Goal: Submit feedback/report problem: Submit feedback/report problem

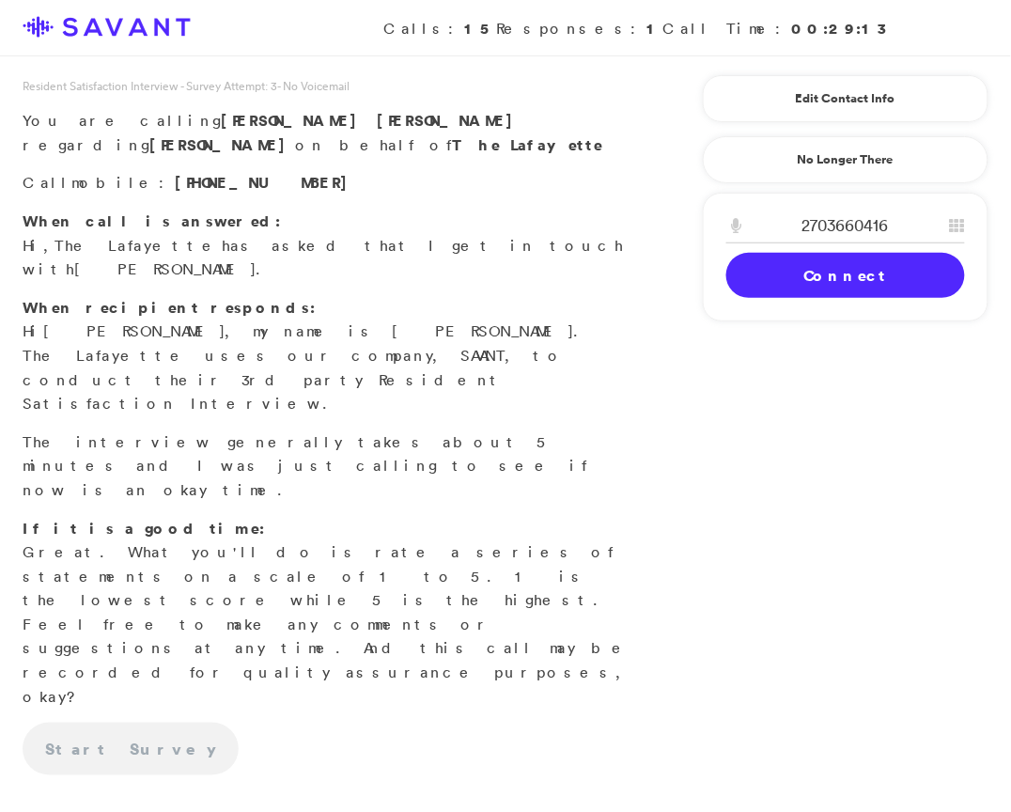
click at [794, 281] on link "Connect" at bounding box center [846, 275] width 239 height 45
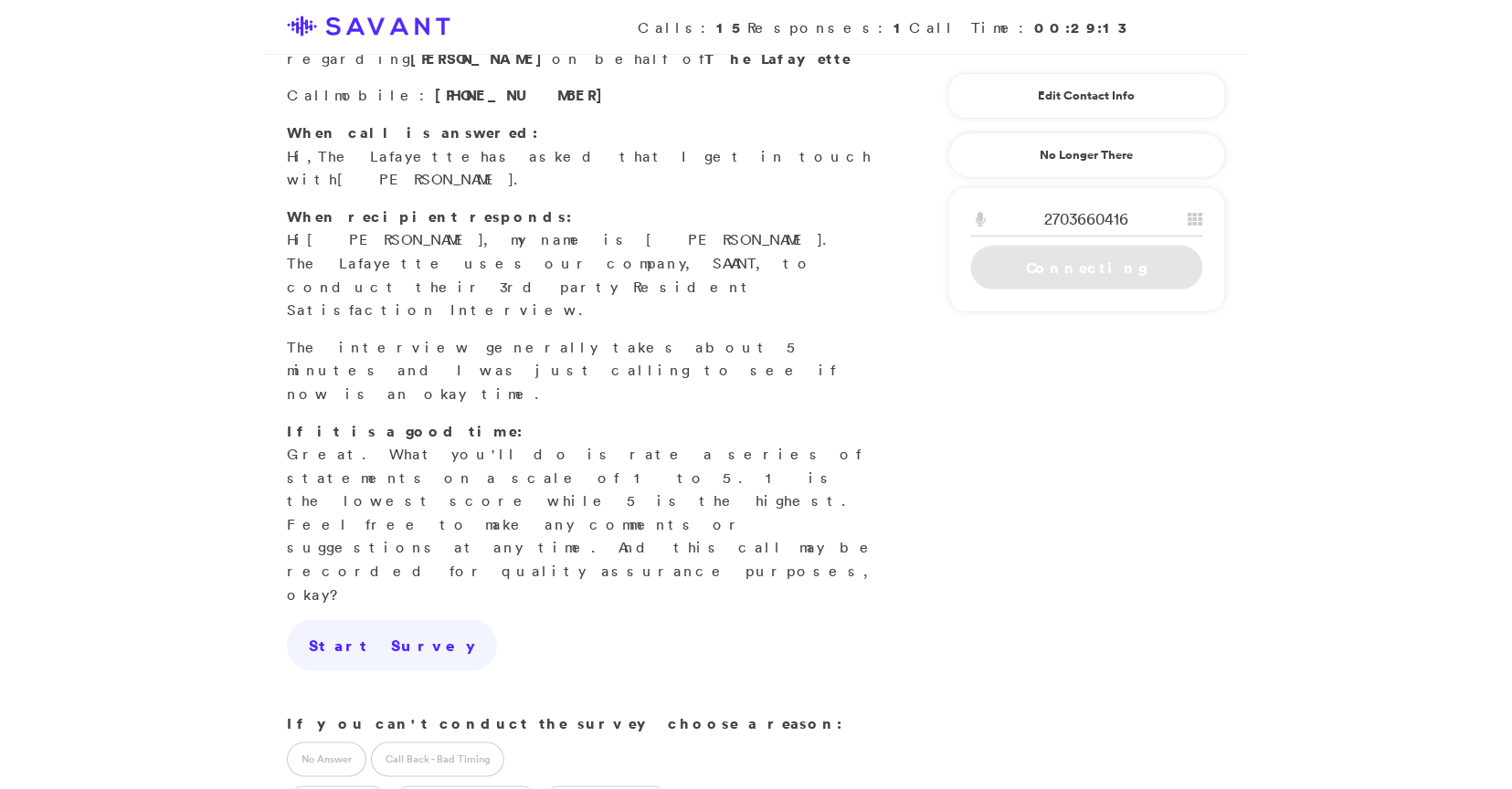
scroll to position [202, 0]
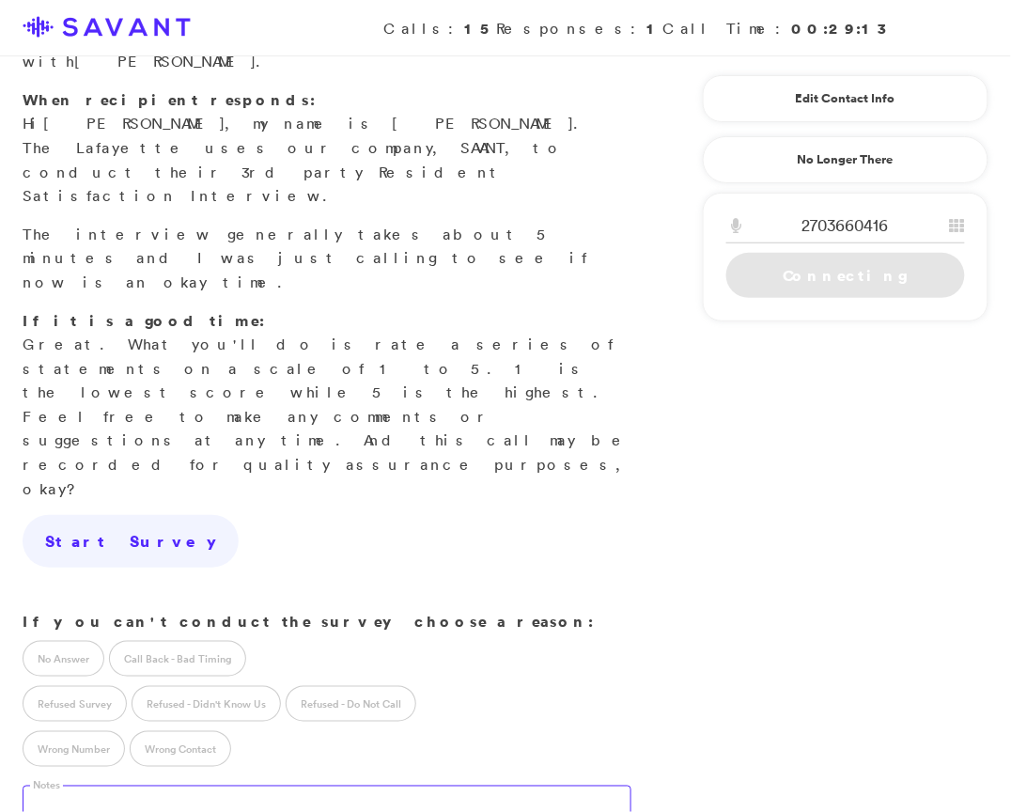
click at [221, 786] on textarea at bounding box center [327, 805] width 609 height 38
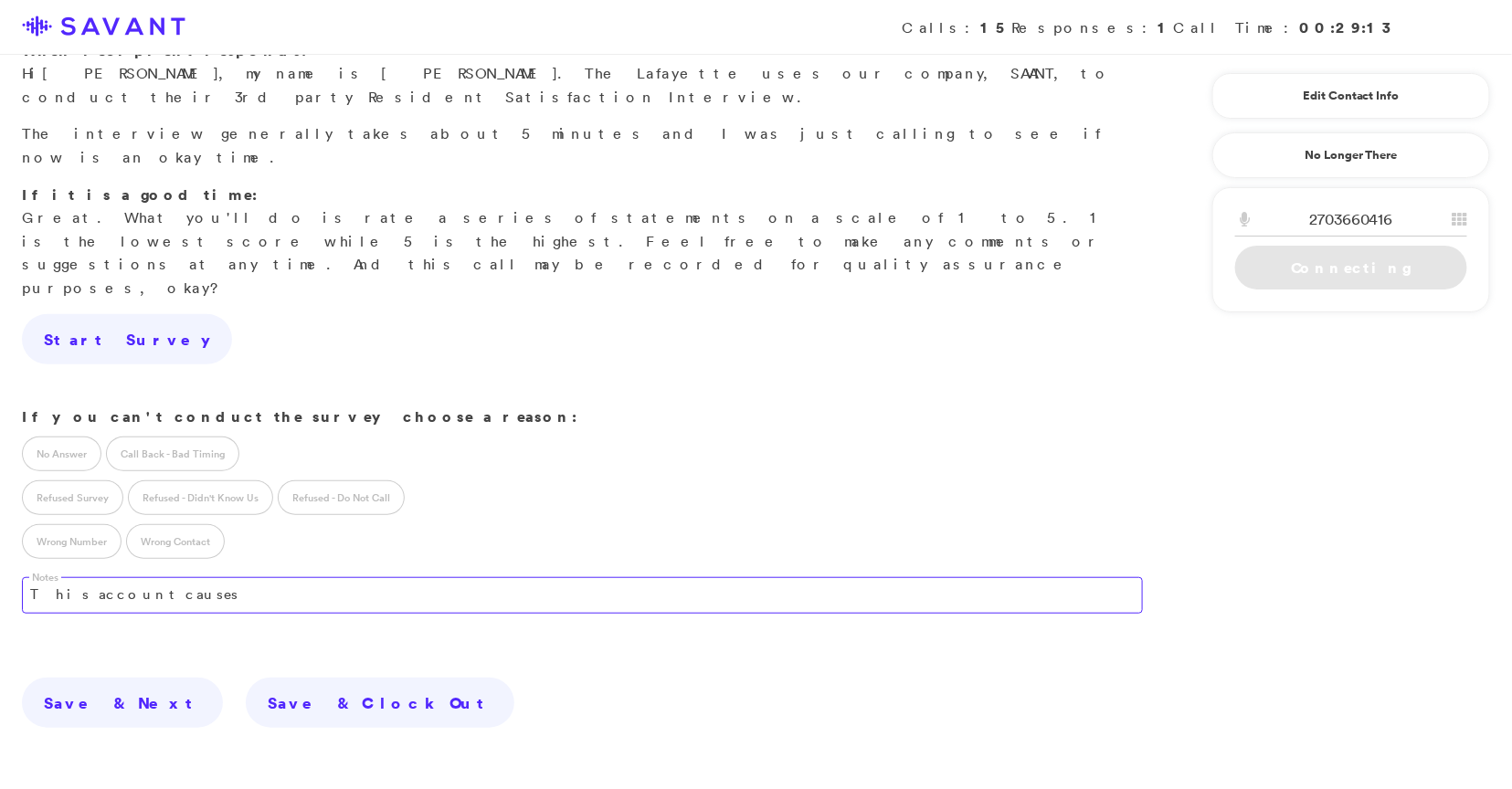
drag, startPoint x: 249, startPoint y: 492, endPoint x: 36, endPoint y: 489, distance: 213.0
click at [36, 577] on textarea "This account causes" at bounding box center [582, 596] width 1120 height 37
type textarea "T"
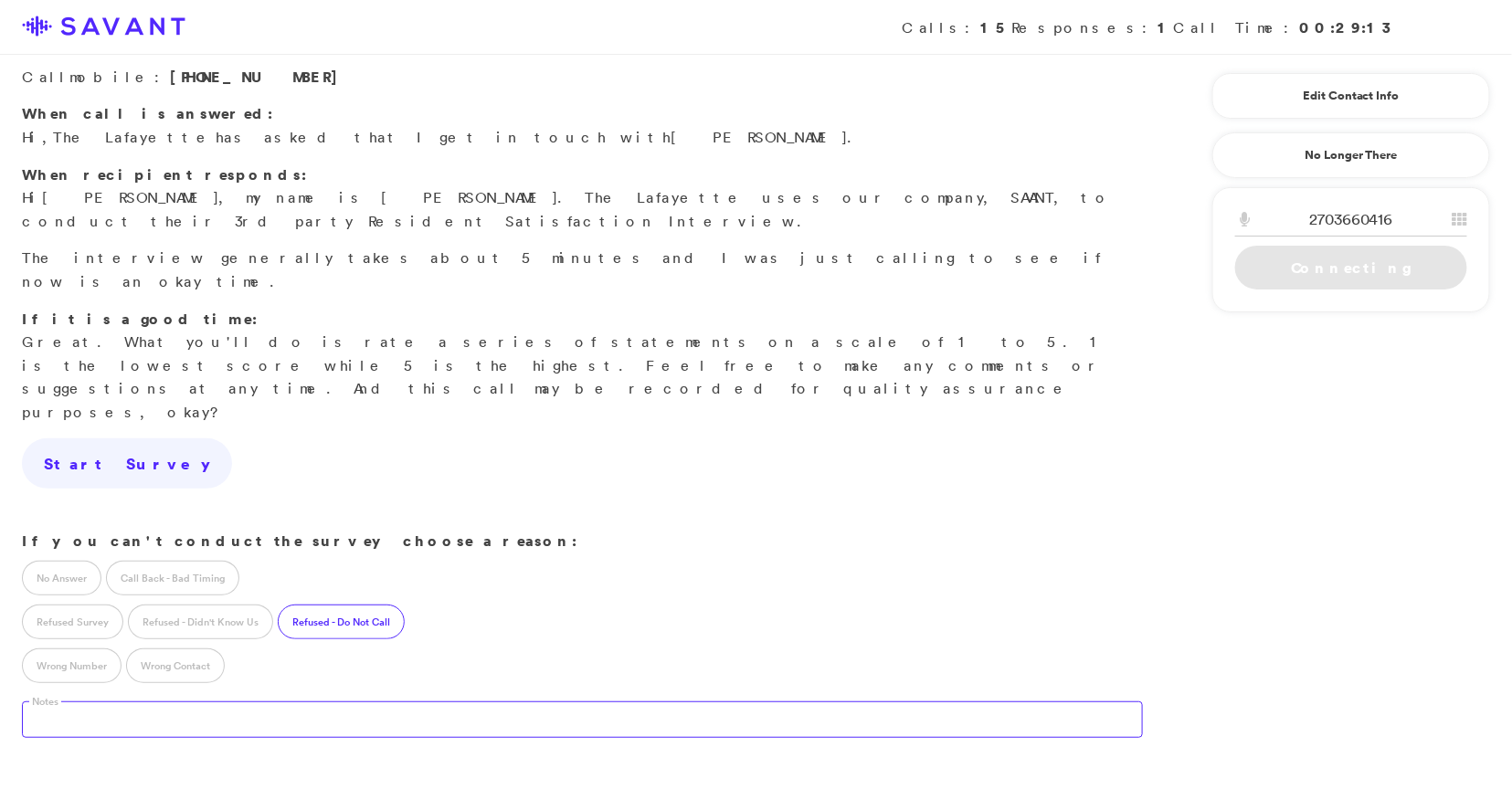
scroll to position [0, 0]
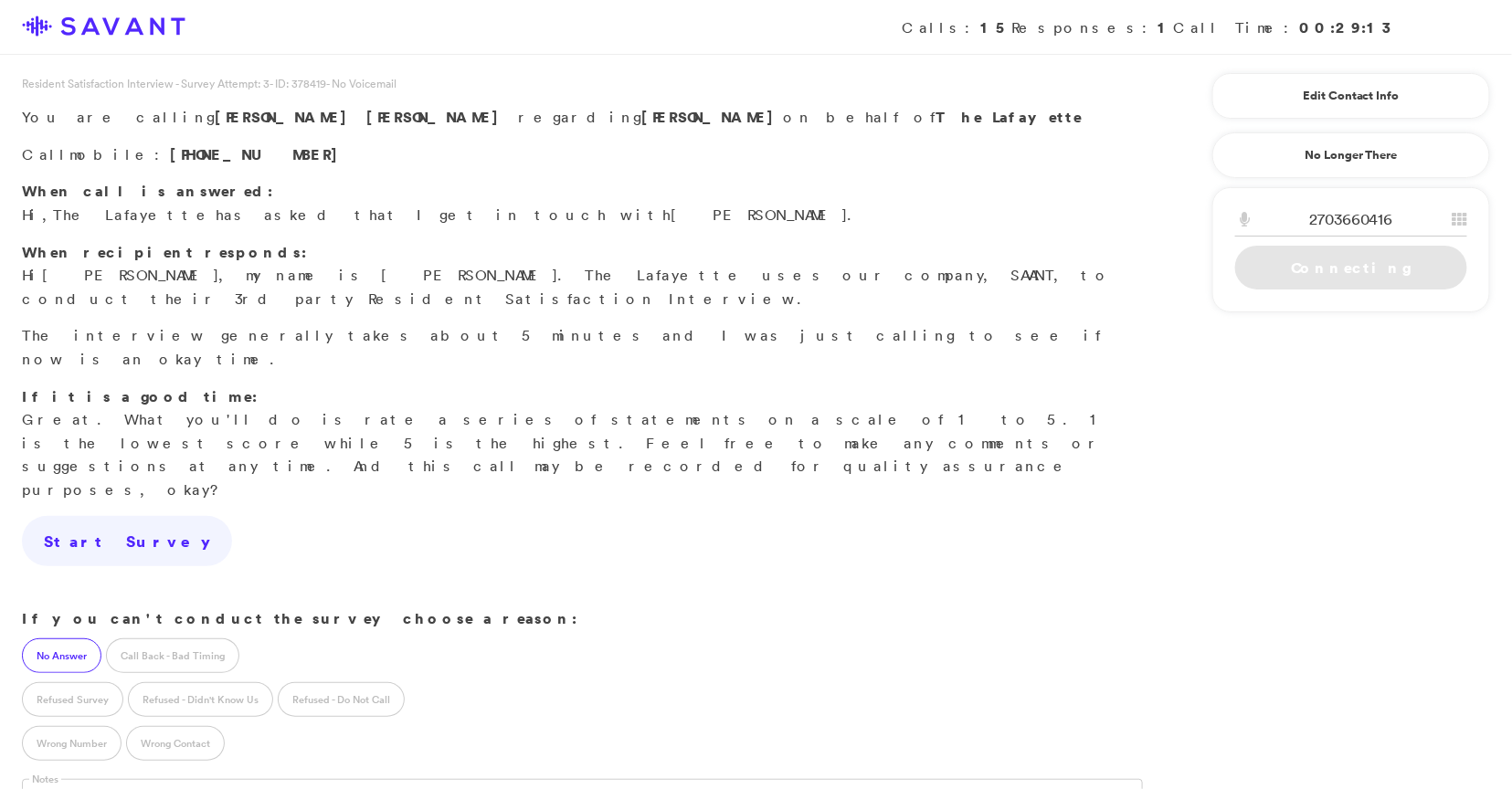
click at [77, 638] on label "No Answer" at bounding box center [62, 656] width 80 height 35
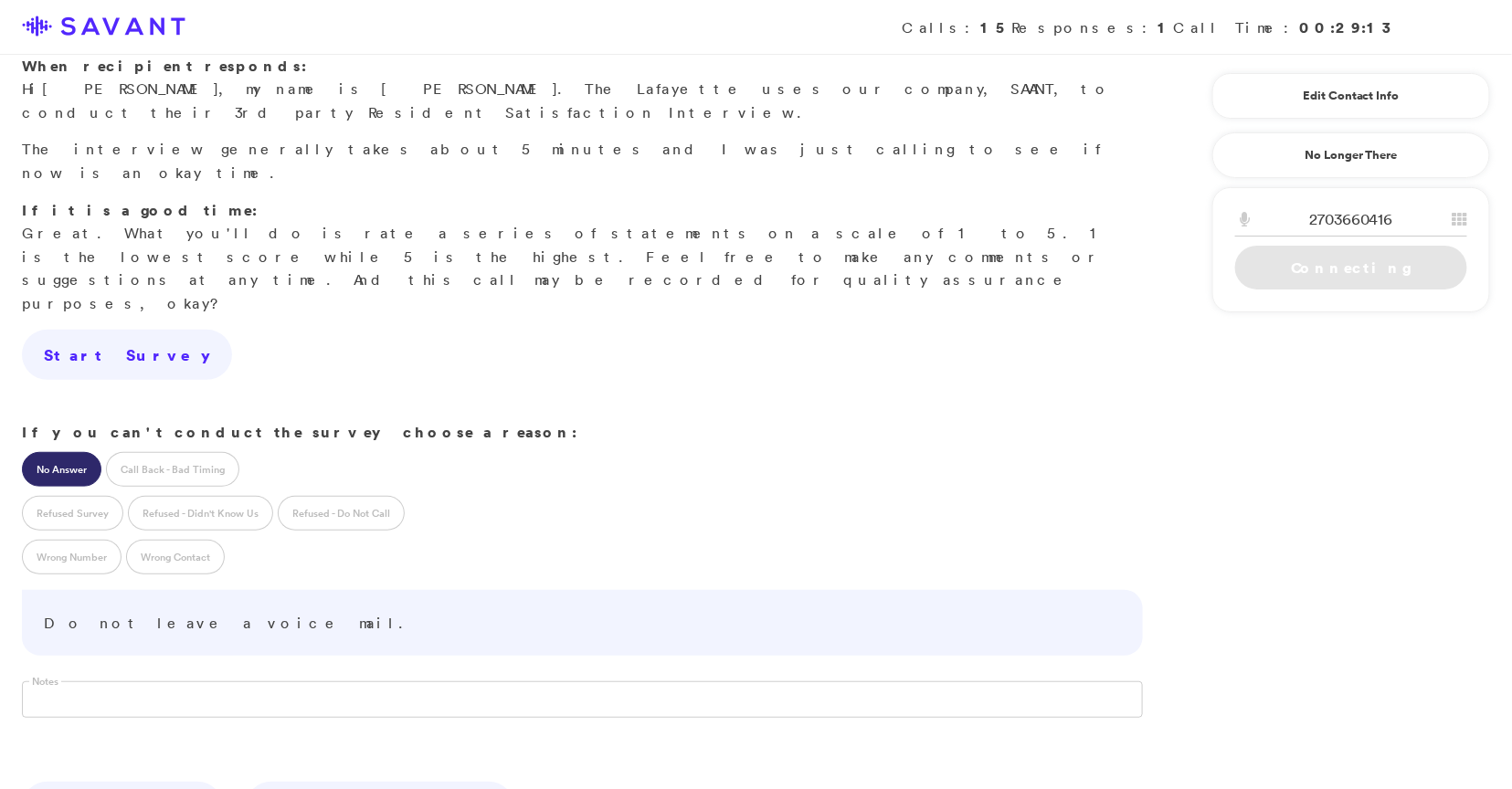
scroll to position [320, 0]
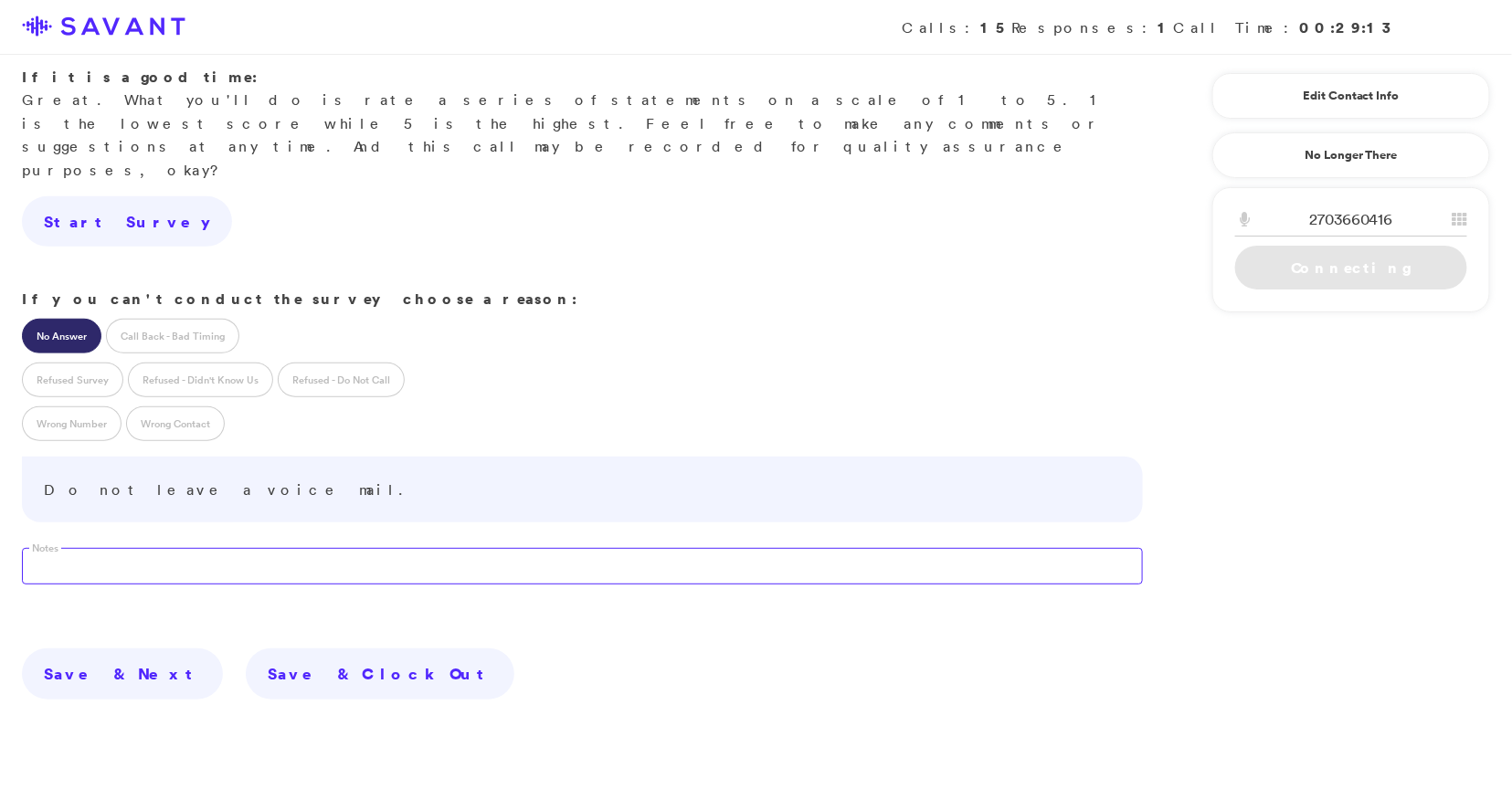
click at [228, 548] on textarea at bounding box center [582, 566] width 1120 height 37
click at [175, 406] on label "Wrong Contact" at bounding box center [176, 424] width 99 height 35
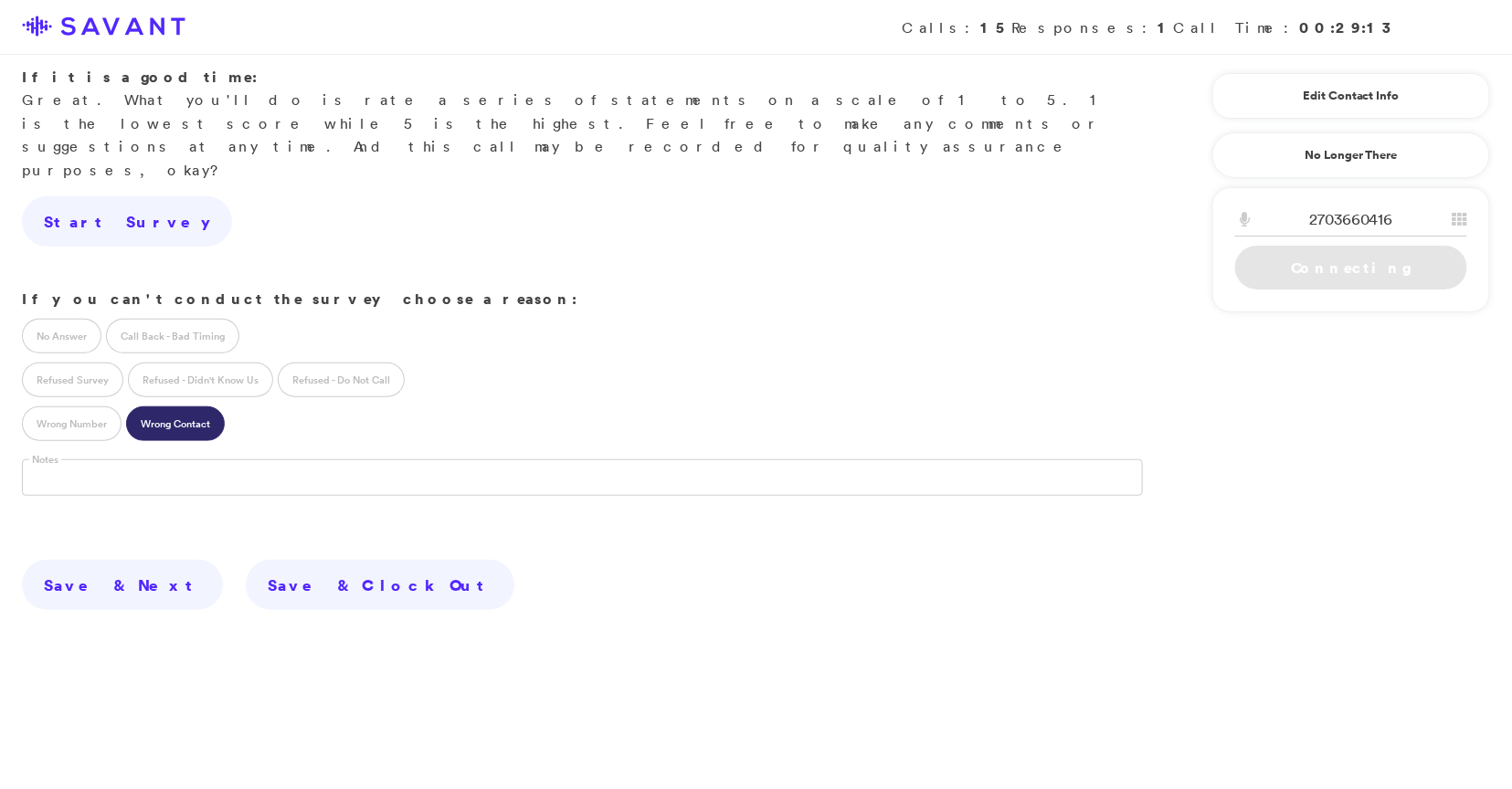
scroll to position [280, 0]
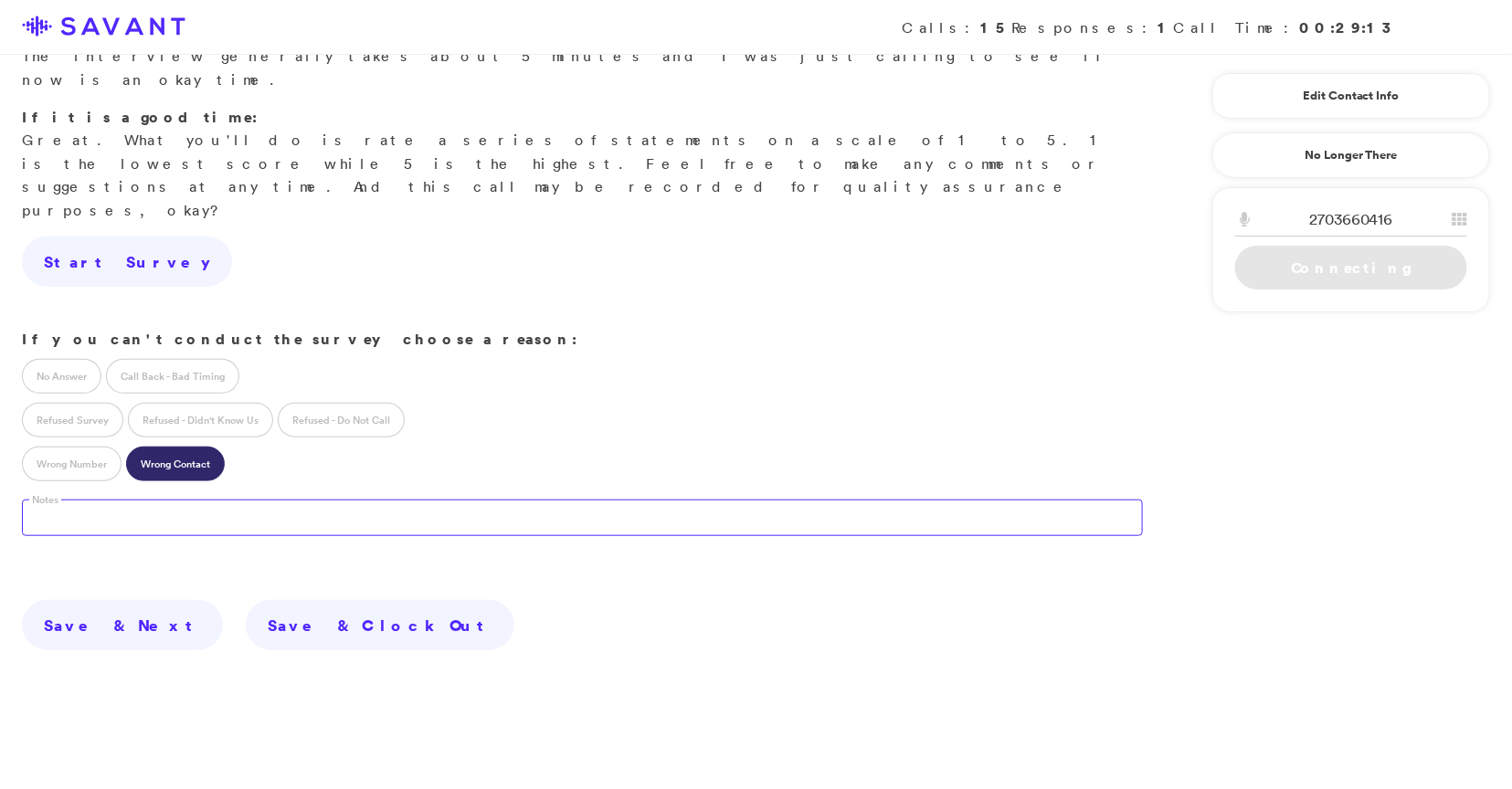
click at [209, 499] on textarea at bounding box center [582, 518] width 1120 height 37
type textarea "t"
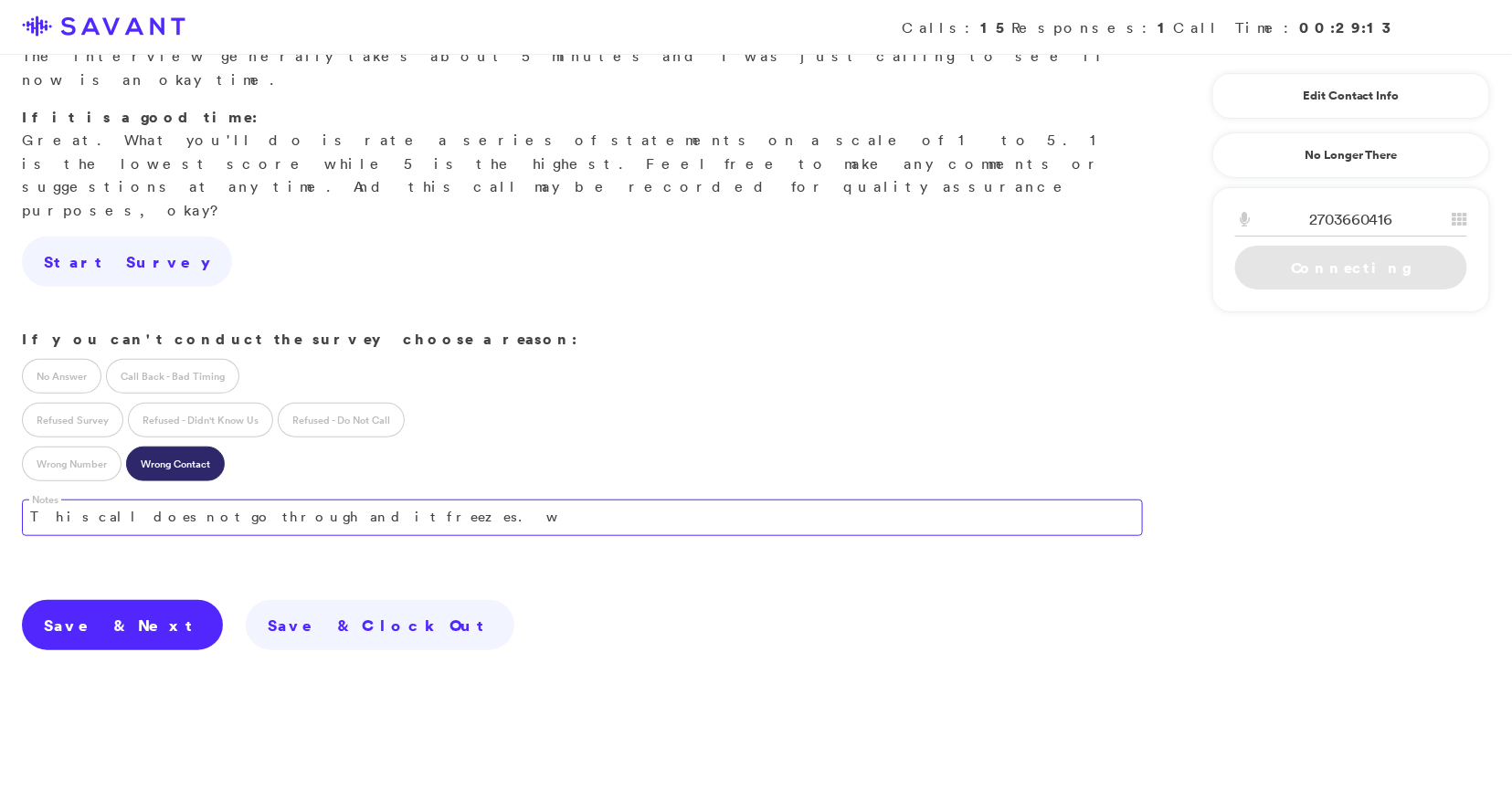
type textarea "This call does not go through and it freezes."
drag, startPoint x: 328, startPoint y: 415, endPoint x: 96, endPoint y: 391, distance: 233.2
click at [96, 483] on div "Notes This call does not go through and it freezes." at bounding box center [582, 528] width 1164 height 89
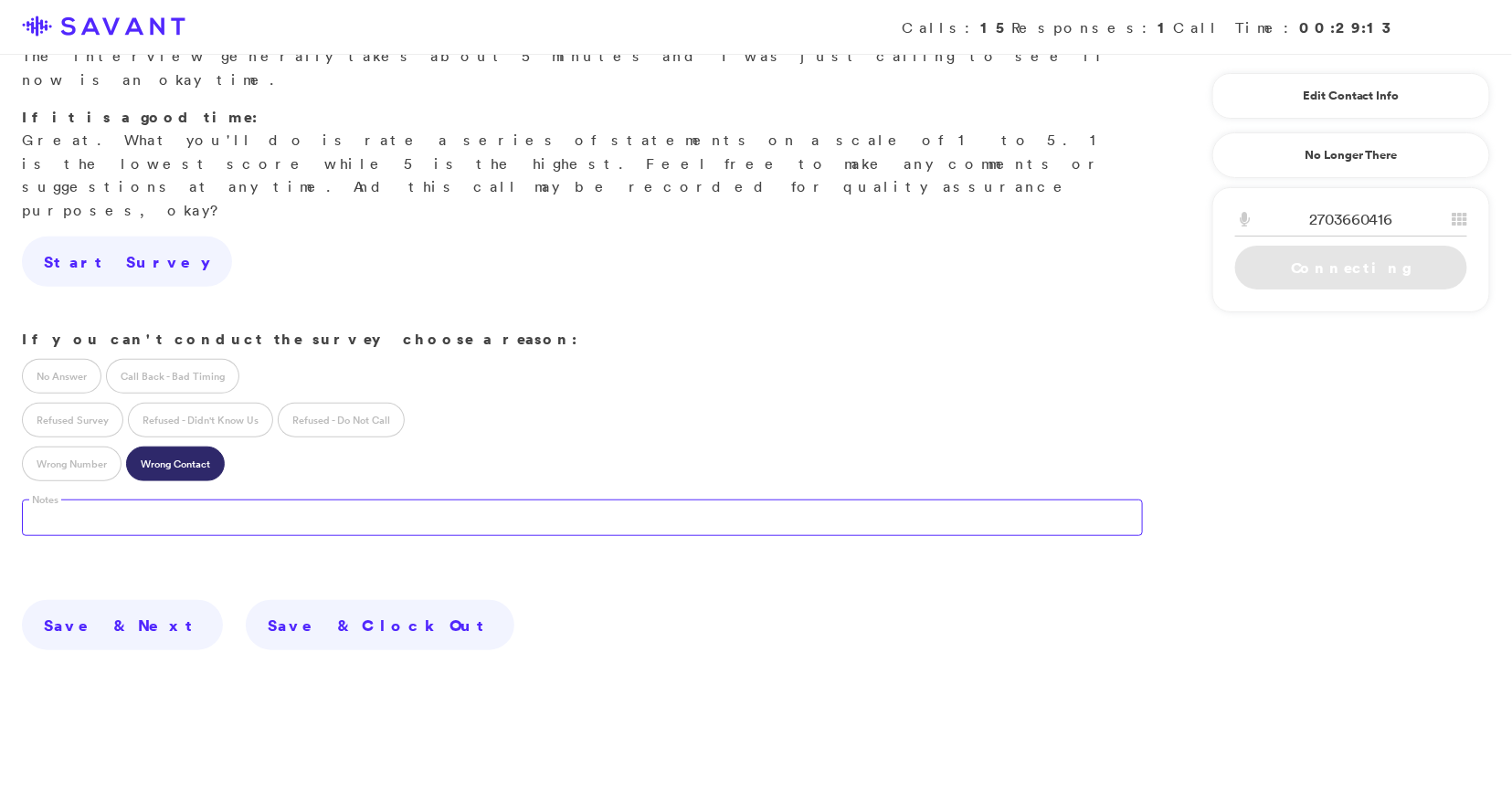
type textarea "C"
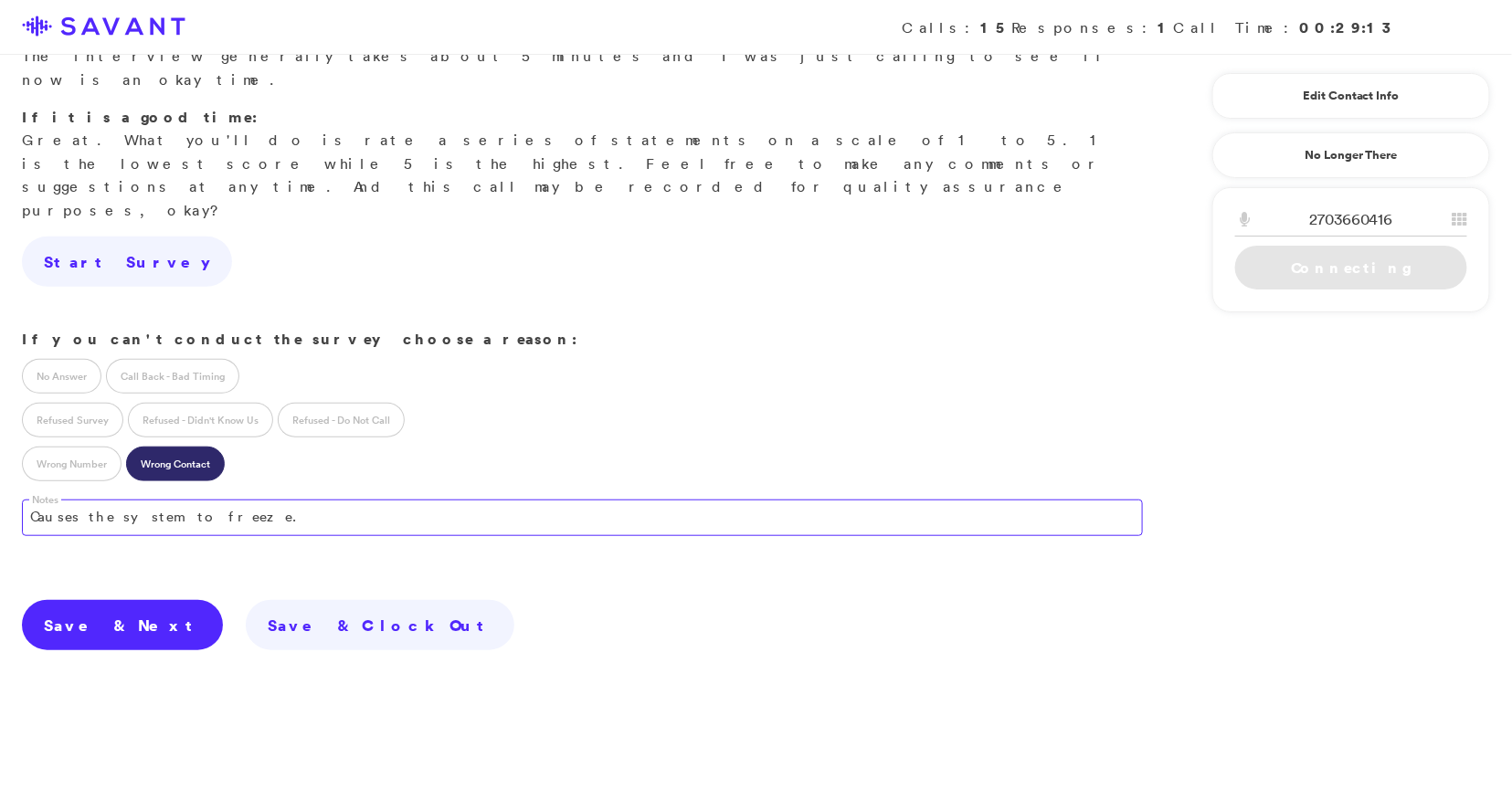
type textarea "Causes the system to freeze."
click at [91, 600] on link "Save & Next" at bounding box center [122, 626] width 201 height 51
